Goal: Task Accomplishment & Management: Manage account settings

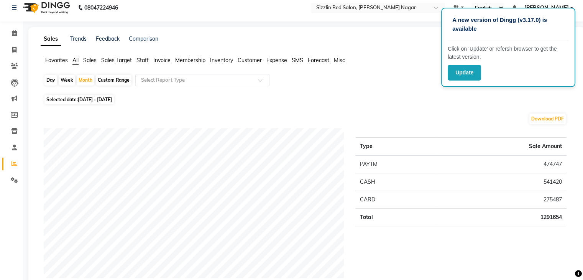
click at [51, 78] on div "Day" at bounding box center [50, 80] width 13 height 11
select select "8"
select select "2025"
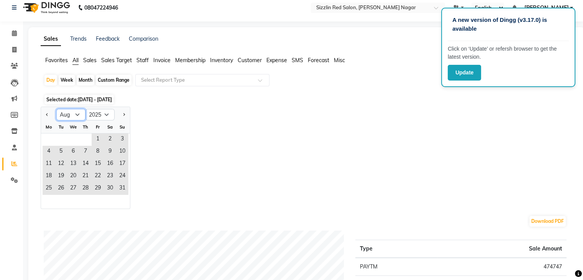
click at [76, 114] on select "Jan Feb Mar Apr May Jun [DATE] Aug Sep Oct Nov Dec" at bounding box center [70, 115] width 29 height 12
click at [56, 109] on select "Jan Feb Mar Apr May Jun [DATE] Aug Sep Oct Nov Dec" at bounding box center [70, 115] width 29 height 12
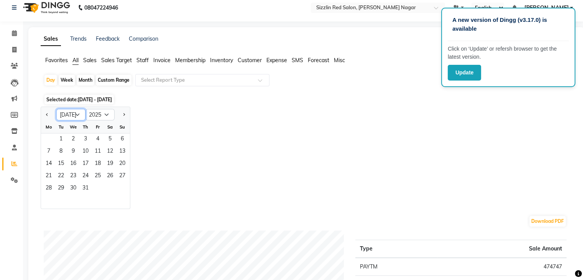
click at [75, 117] on select "Jan Feb Mar Apr May Jun [DATE] Aug Sep Oct Nov Dec" at bounding box center [70, 115] width 29 height 12
select select "8"
click at [56, 109] on select "Jan Feb Mar Apr May Jun [DATE] Aug Sep Oct Nov Dec" at bounding box center [70, 115] width 29 height 12
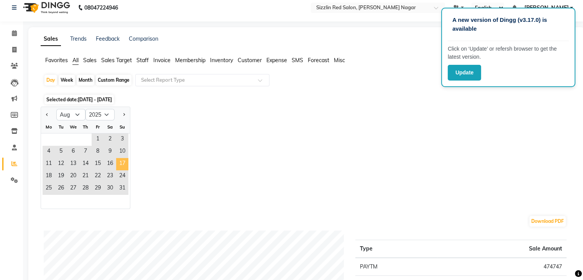
click at [124, 160] on span "17" at bounding box center [122, 164] width 12 height 12
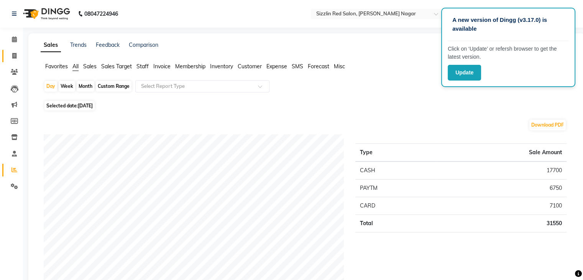
click at [12, 51] on link "Invoice" at bounding box center [11, 56] width 18 height 13
select select "service"
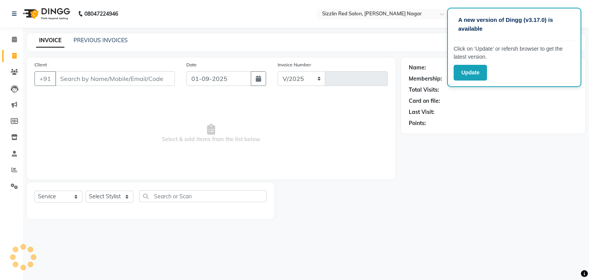
select select "7534"
type input "1856"
click at [112, 39] on link "PREVIOUS INVOICES" at bounding box center [101, 40] width 54 height 7
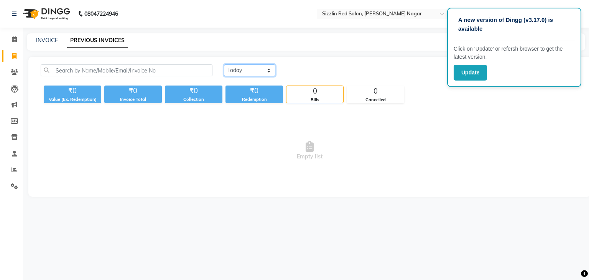
click at [266, 70] on select "Today Yesterday Custom Range" at bounding box center [249, 70] width 51 height 12
select select "range"
click at [224, 64] on select "Today Yesterday Custom Range" at bounding box center [249, 70] width 51 height 12
click at [321, 69] on input "01-09-2025" at bounding box center [312, 70] width 54 height 11
select select "9"
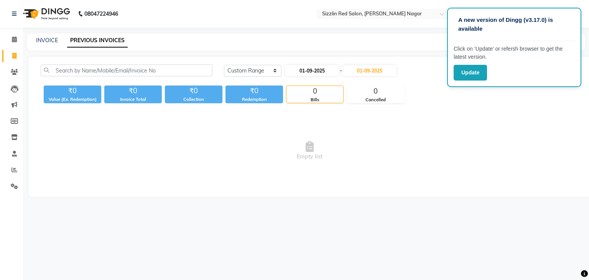
select select "2025"
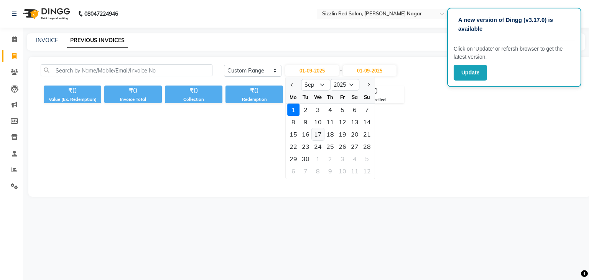
click at [317, 134] on div "17" at bounding box center [318, 134] width 12 height 12
type input "17-09-2025"
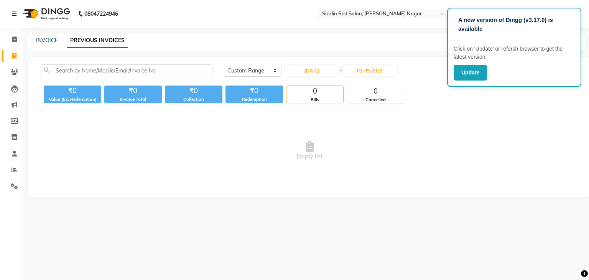
click at [322, 76] on div "17-09-2025 - 01-09-2025" at bounding box center [341, 70] width 113 height 12
click at [311, 68] on input "17-09-2025" at bounding box center [312, 70] width 54 height 11
select select "9"
select select "2025"
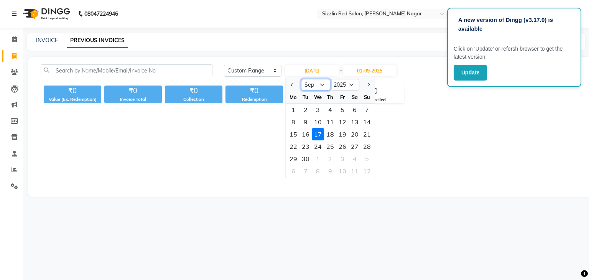
click at [308, 85] on select "Jan Feb Mar Apr May Jun Jul Aug Sep Oct Nov Dec" at bounding box center [315, 85] width 29 height 12
select select "8"
click at [301, 79] on select "Jan Feb Mar Apr May Jun Jul Aug Sep Oct Nov Dec" at bounding box center [315, 85] width 29 height 12
click at [367, 133] on div "17" at bounding box center [367, 134] width 12 height 12
type input "[DATE]"
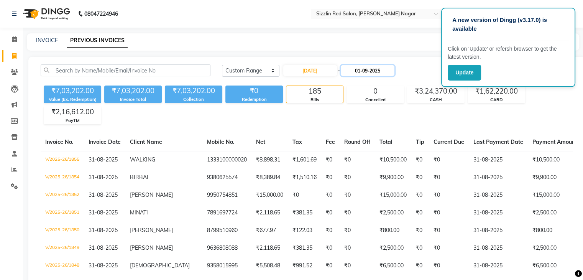
click at [376, 71] on input "01-09-2025" at bounding box center [368, 70] width 54 height 11
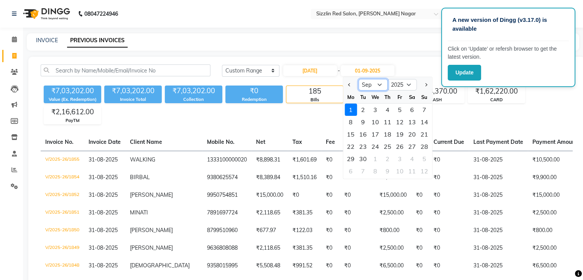
click at [369, 86] on select "Aug Sep Oct Nov Dec" at bounding box center [373, 85] width 29 height 12
select select "8"
click at [359, 79] on select "Aug Sep Oct Nov Dec" at bounding box center [373, 85] width 29 height 12
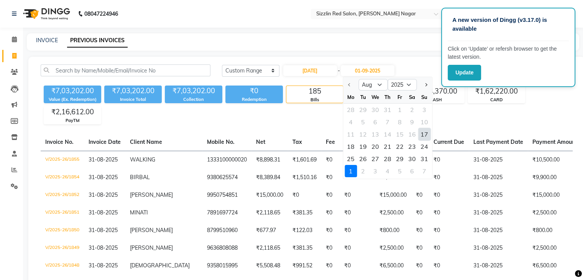
click at [428, 133] on div "17" at bounding box center [425, 134] width 12 height 12
type input "[DATE]"
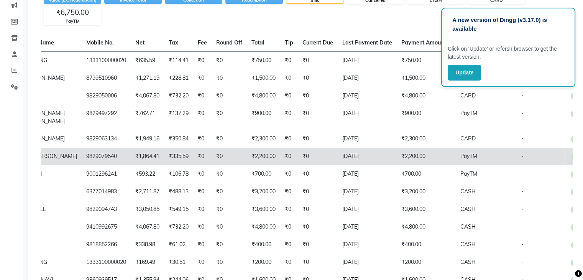
scroll to position [268, 0]
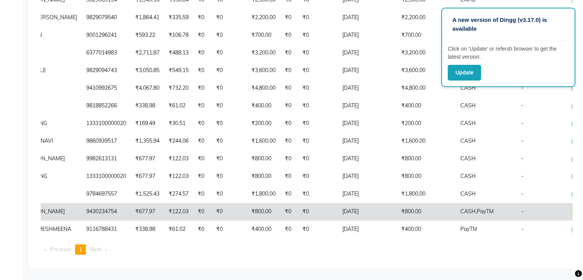
click at [433, 203] on td "₹800.00" at bounding box center [426, 212] width 59 height 18
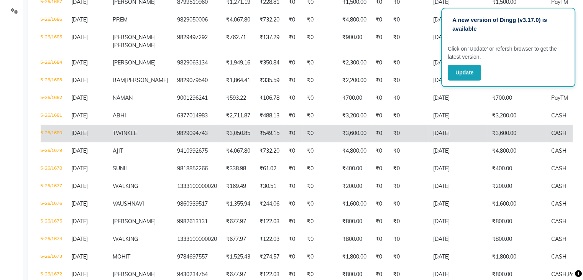
scroll to position [0, 0]
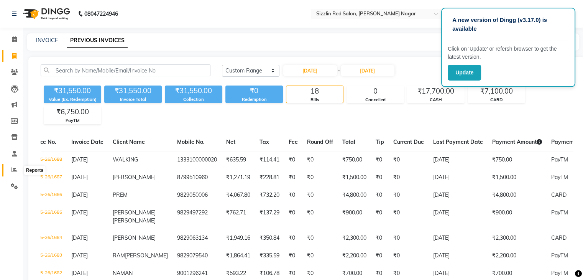
click at [14, 170] on icon at bounding box center [15, 170] width 6 height 6
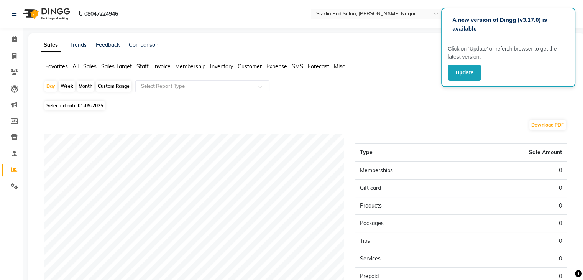
click at [84, 88] on div "Month" at bounding box center [86, 86] width 18 height 11
select select "9"
select select "2025"
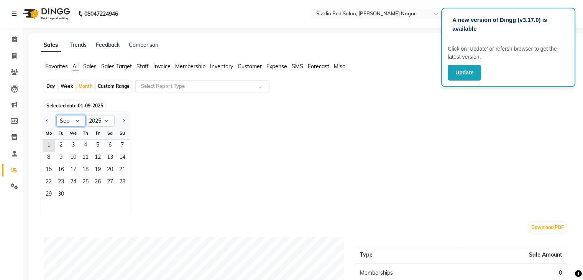
click at [76, 119] on select "Jan Feb Mar Apr May Jun Jul Aug Sep Oct Nov Dec" at bounding box center [70, 121] width 29 height 12
select select "8"
click at [56, 115] on select "Jan Feb Mar Apr May Jun Jul Aug Sep Oct Nov Dec" at bounding box center [70, 121] width 29 height 12
click at [125, 192] on span "31" at bounding box center [122, 195] width 12 height 12
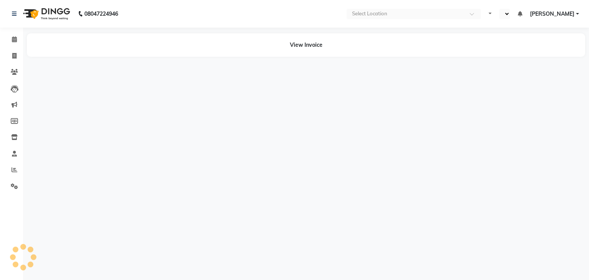
select select "en"
